Goal: Transaction & Acquisition: Subscribe to service/newsletter

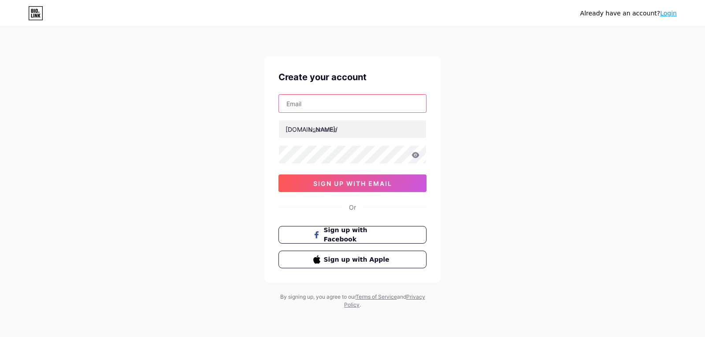
click at [355, 106] on input "text" at bounding box center [352, 104] width 147 height 18
type input "[EMAIL_ADDRESS][DOMAIN_NAME]"
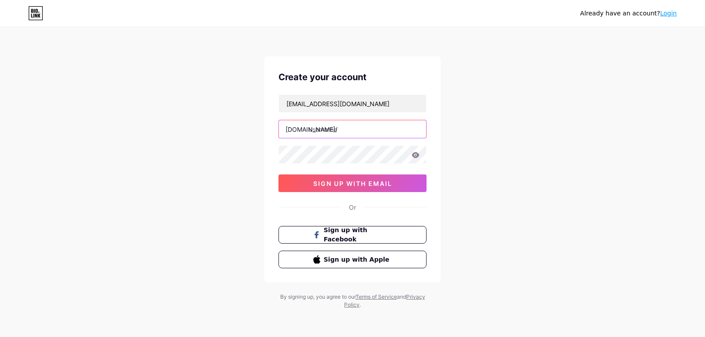
click at [354, 125] on input "text" at bounding box center [352, 129] width 147 height 18
click at [338, 133] on input "text" at bounding box center [352, 129] width 147 height 18
type input "visionmagic"
click at [455, 130] on div "Already have an account? Login Create your account [EMAIL_ADDRESS][DOMAIN_NAME]…" at bounding box center [352, 168] width 705 height 337
click at [415, 157] on icon at bounding box center [415, 155] width 7 height 6
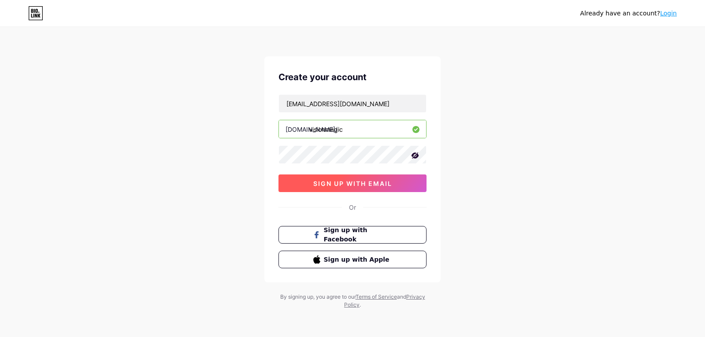
click at [384, 185] on span "sign up with email" at bounding box center [352, 183] width 79 height 7
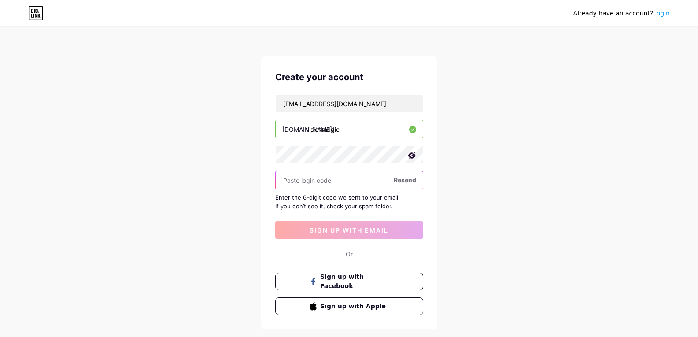
paste input "169319"
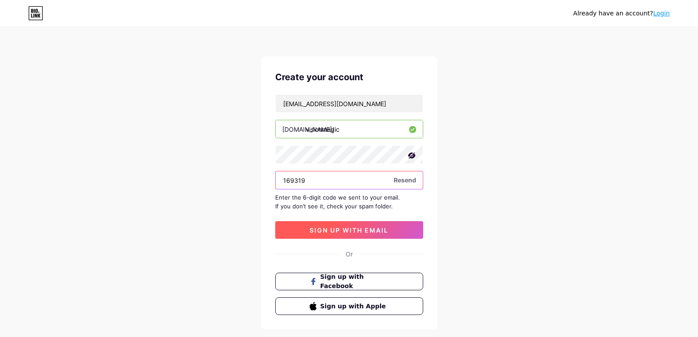
type input "169319"
click at [375, 229] on span "sign up with email" at bounding box center [349, 229] width 79 height 7
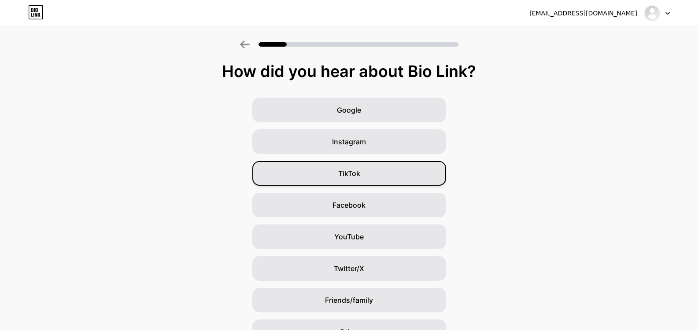
click at [367, 176] on div "TikTok" at bounding box center [349, 173] width 194 height 25
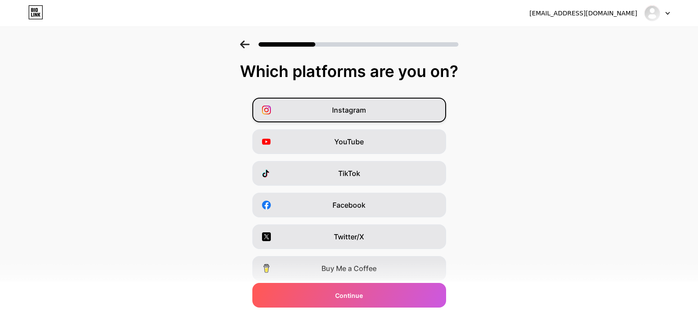
click at [383, 108] on div "Instagram" at bounding box center [349, 110] width 194 height 25
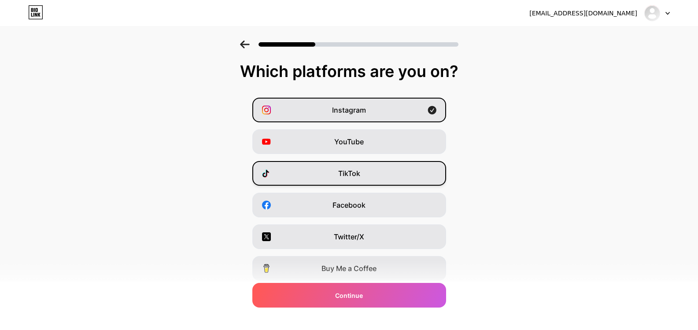
click at [384, 168] on div "TikTok" at bounding box center [349, 173] width 194 height 25
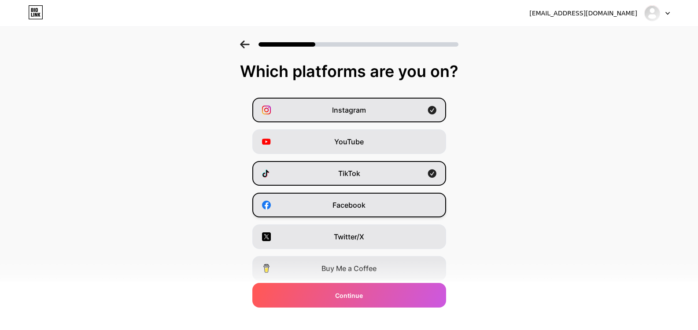
click at [382, 202] on div "Facebook" at bounding box center [349, 205] width 194 height 25
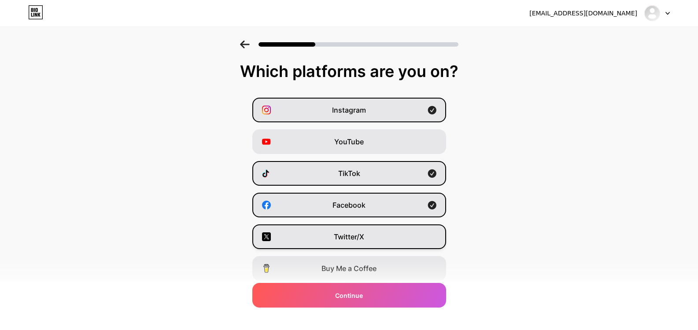
click at [374, 241] on div "Twitter/X" at bounding box center [349, 237] width 194 height 25
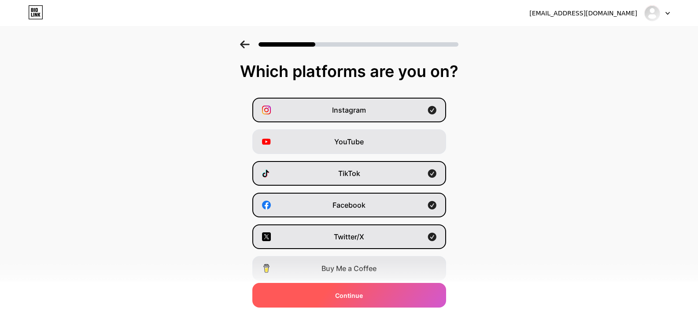
click at [357, 292] on span "Continue" at bounding box center [349, 295] width 28 height 9
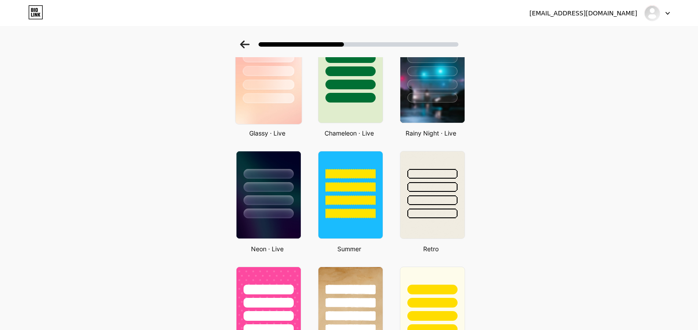
scroll to position [220, 0]
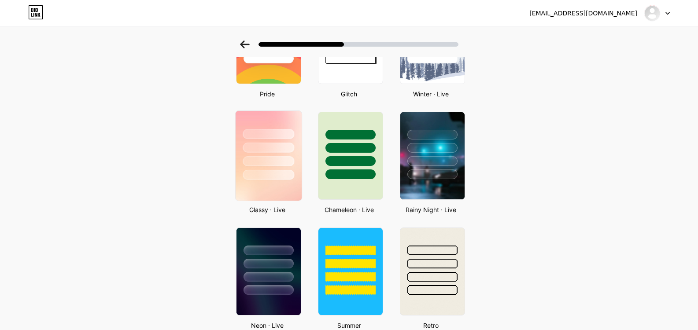
click at [282, 157] on div at bounding box center [269, 161] width 52 height 10
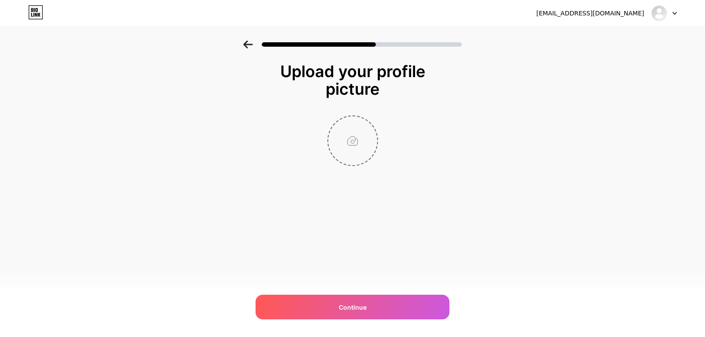
click at [347, 149] on input "file" at bounding box center [352, 140] width 49 height 49
type input "C:\fakepath\Diseño sin título.png"
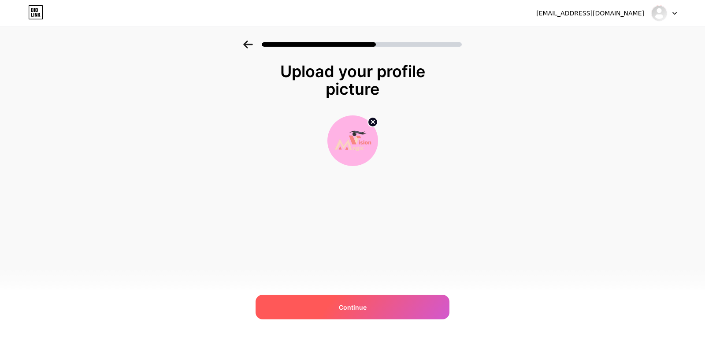
click at [341, 301] on div "Continue" at bounding box center [353, 307] width 194 height 25
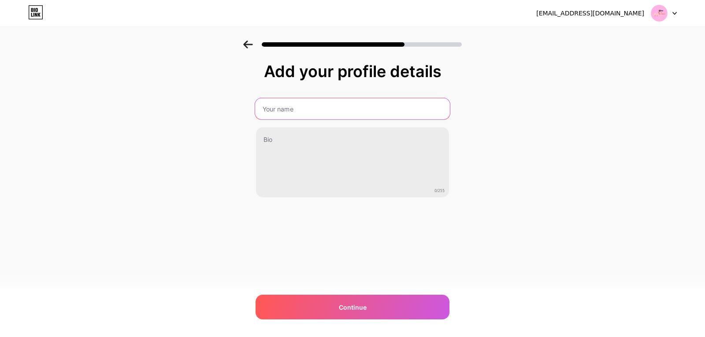
click at [326, 112] on input "text" at bounding box center [352, 108] width 195 height 21
type input "Vision Magic"
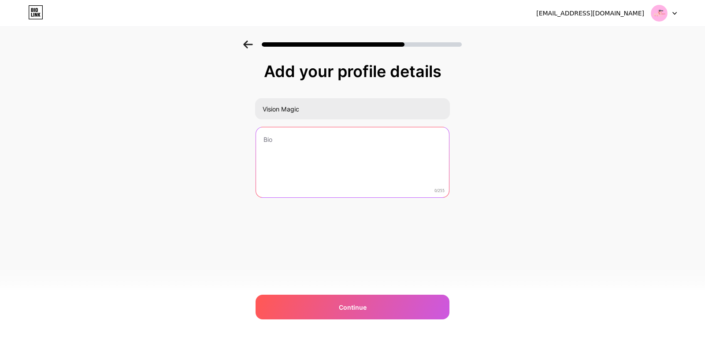
click at [355, 169] on textarea at bounding box center [352, 162] width 193 height 71
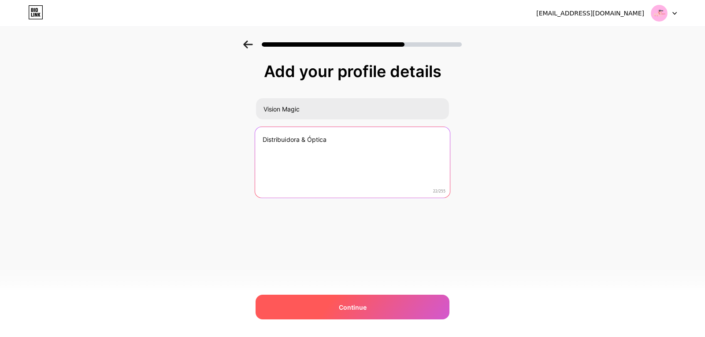
type textarea "Distribuidora & Óptica"
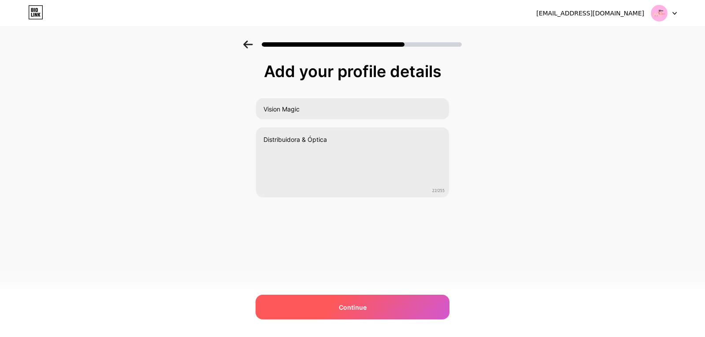
click at [367, 304] on div "Continue" at bounding box center [353, 307] width 194 height 25
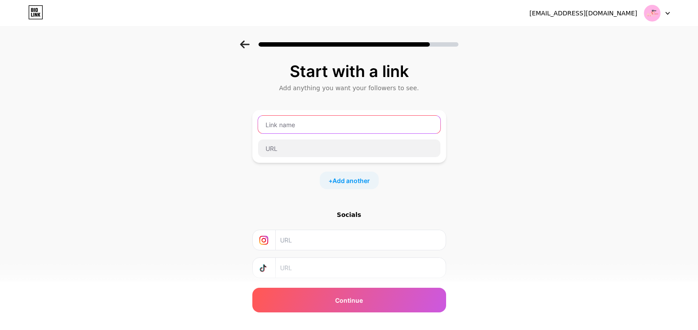
click at [275, 126] on input "text" at bounding box center [349, 125] width 182 height 18
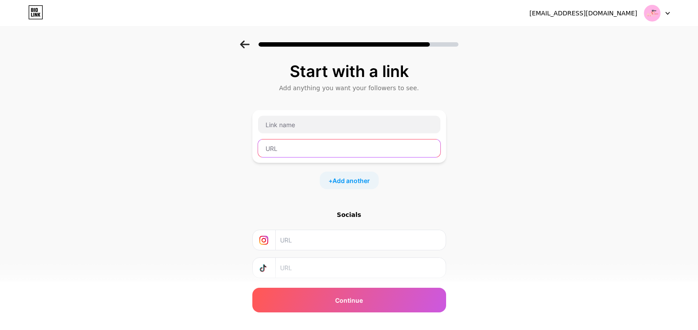
click at [300, 147] on input "text" at bounding box center [349, 149] width 182 height 18
click at [352, 89] on div "Add anything you want your followers to see." at bounding box center [349, 88] width 185 height 9
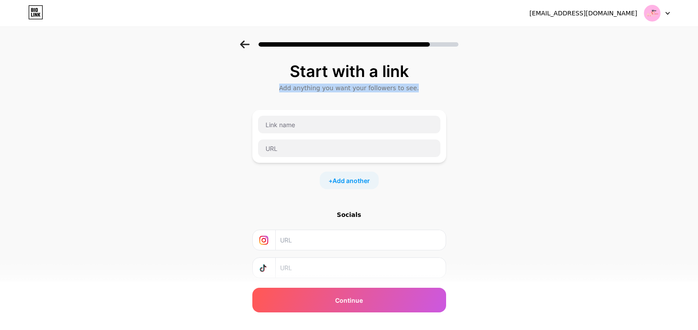
click at [352, 89] on div "Add anything you want your followers to see." at bounding box center [349, 88] width 185 height 9
click at [360, 89] on div "Add anything you want your followers to see." at bounding box center [349, 88] width 185 height 9
click at [361, 89] on div "Add anything you want your followers to see." at bounding box center [349, 88] width 185 height 9
click at [407, 96] on div "Start with a link Add anything you want your followers to see. + Add another So…" at bounding box center [349, 185] width 194 height 244
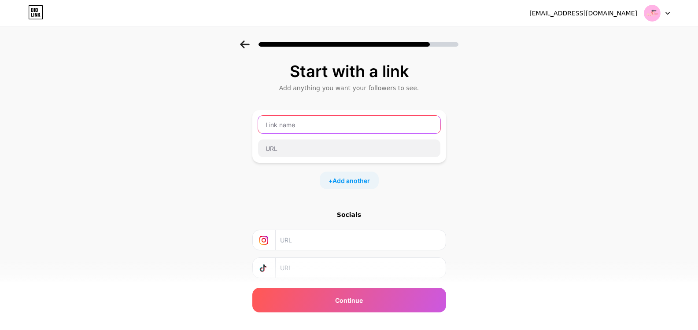
click at [358, 130] on input "text" at bounding box center [349, 125] width 182 height 18
click at [303, 123] on input "text" at bounding box center [349, 125] width 182 height 18
click at [562, 155] on div "Start with a link Add anything you want your followers to see. + Add another So…" at bounding box center [349, 196] width 698 height 310
click at [291, 121] on input "text" at bounding box center [349, 125] width 182 height 18
paste input "https://www.instagram.com/vision.magic04?igsh=MTV2ZGxwc2tsNmNteQ=="
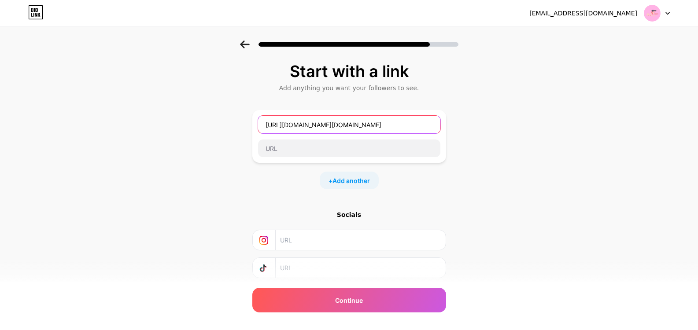
scroll to position [0, 58]
drag, startPoint x: 337, startPoint y: 125, endPoint x: 521, endPoint y: 144, distance: 185.1
click at [521, 144] on div "Start with a link Add anything you want your followers to see. https://www.inst…" at bounding box center [349, 196] width 698 height 310
type input "https://www.instagram.com/vision.magic04"
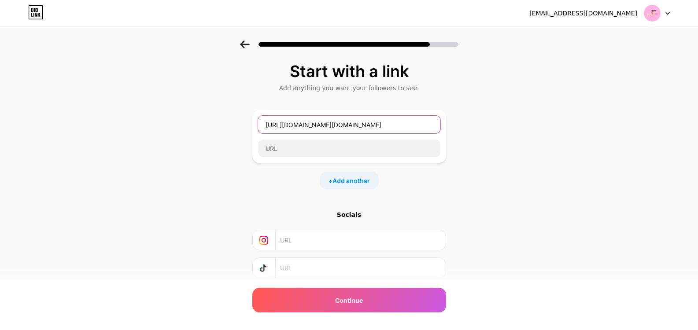
click at [379, 124] on input "https://www.instagram.com/vision.magic04" at bounding box center [349, 125] width 182 height 18
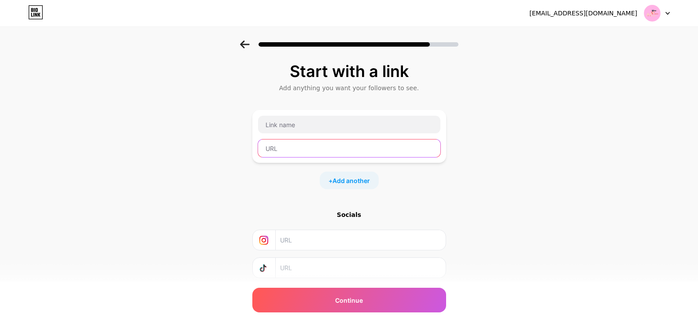
click at [359, 144] on input "text" at bounding box center [349, 149] width 182 height 18
paste input "https://www.instagram.com/vision.magic04"
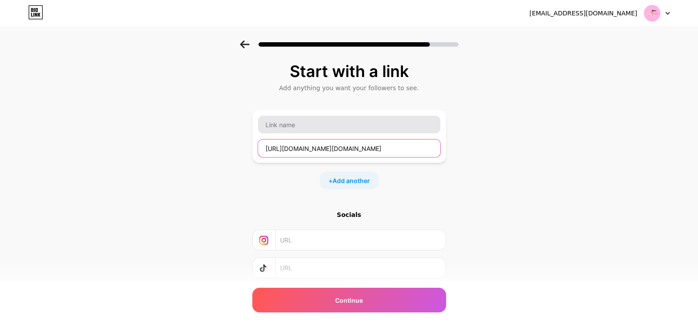
type input "https://www.instagram.com/vision.magic04"
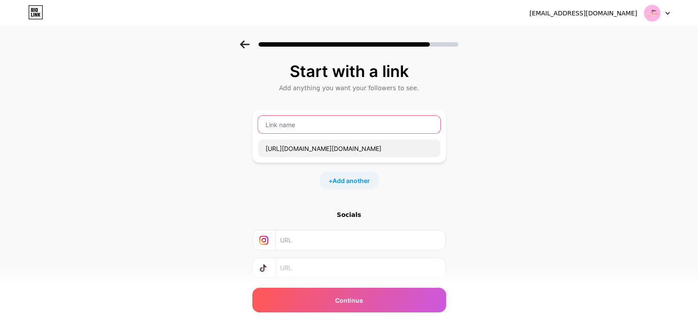
click at [338, 117] on input "text" at bounding box center [349, 125] width 182 height 18
click at [278, 130] on input "Instgaram" at bounding box center [349, 125] width 182 height 18
click at [279, 126] on input "Instgaram" at bounding box center [349, 125] width 182 height 18
type input "Instagaram"
click at [527, 121] on div "Start with a link Add anything you want your followers to see. Instagaram https…" at bounding box center [349, 196] width 698 height 310
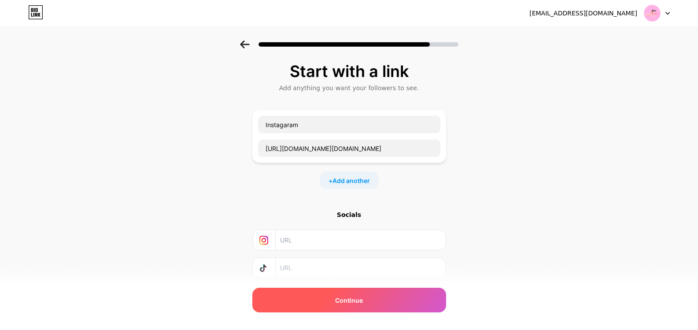
click at [417, 310] on div "Continue" at bounding box center [349, 300] width 194 height 25
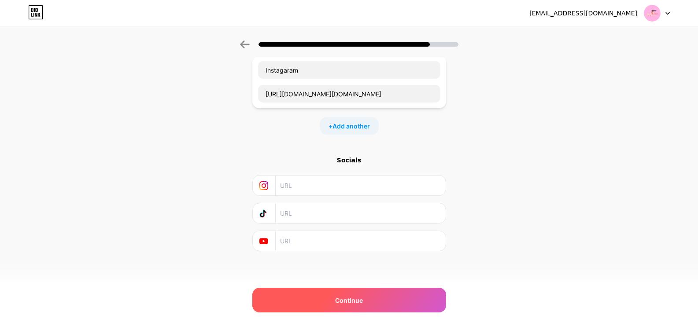
scroll to position [55, 0]
click at [336, 292] on div "Continue" at bounding box center [349, 300] width 194 height 25
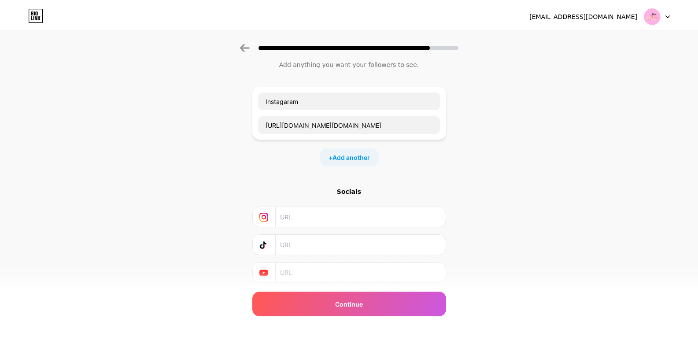
scroll to position [0, 0]
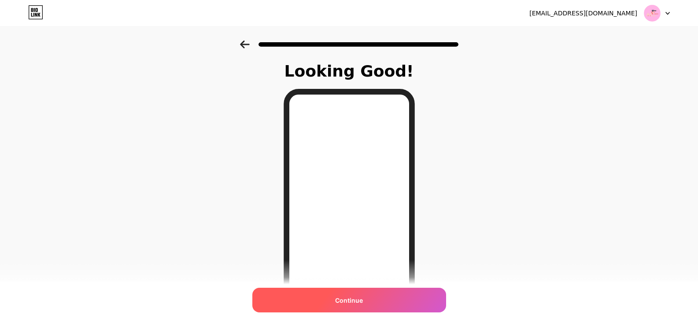
click at [342, 298] on span "Continue" at bounding box center [349, 300] width 28 height 9
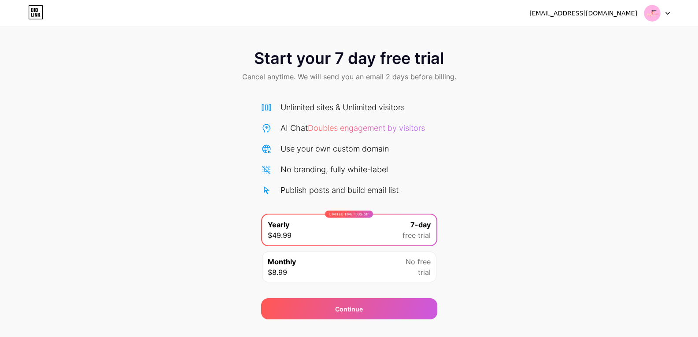
click at [36, 21] on link at bounding box center [35, 13] width 15 height 16
click at [384, 272] on div "Monthly $8.99 No free trial" at bounding box center [349, 267] width 174 height 31
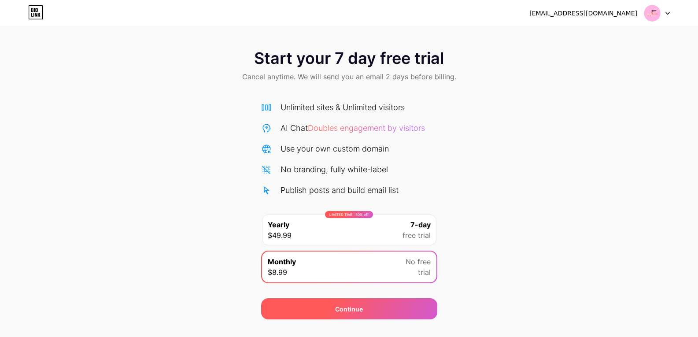
click at [378, 311] on div "Continue" at bounding box center [349, 308] width 176 height 21
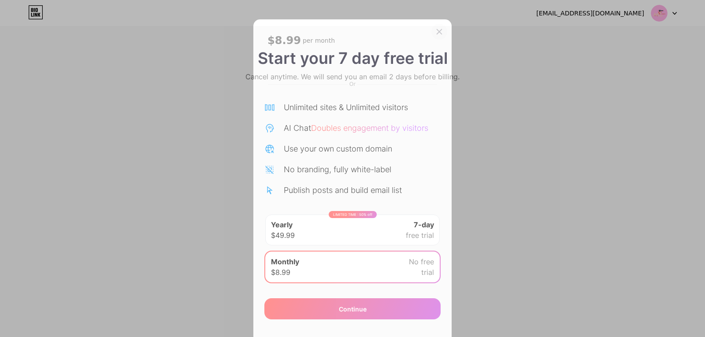
click at [436, 28] on icon at bounding box center [439, 31] width 7 height 7
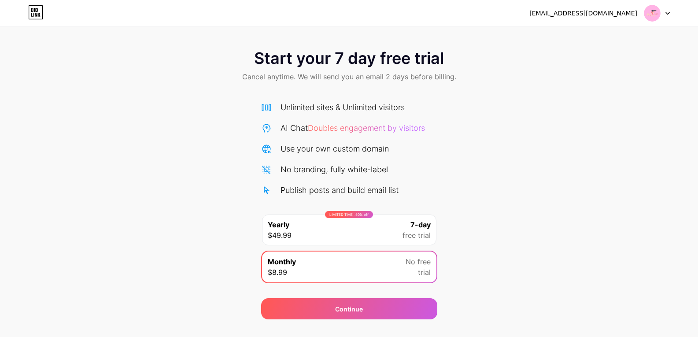
click at [35, 14] on icon at bounding box center [36, 15] width 2 height 4
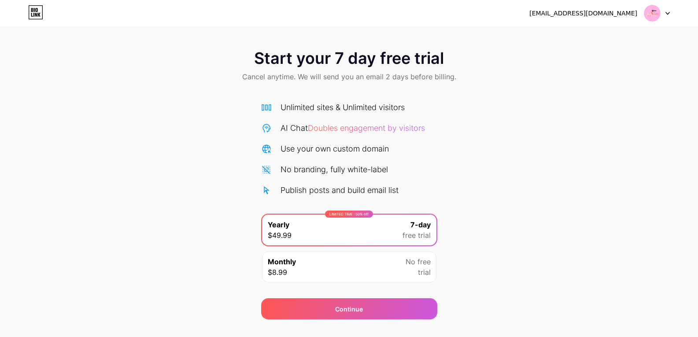
click at [36, 15] on icon at bounding box center [35, 12] width 15 height 14
